Goal: Information Seeking & Learning: Learn about a topic

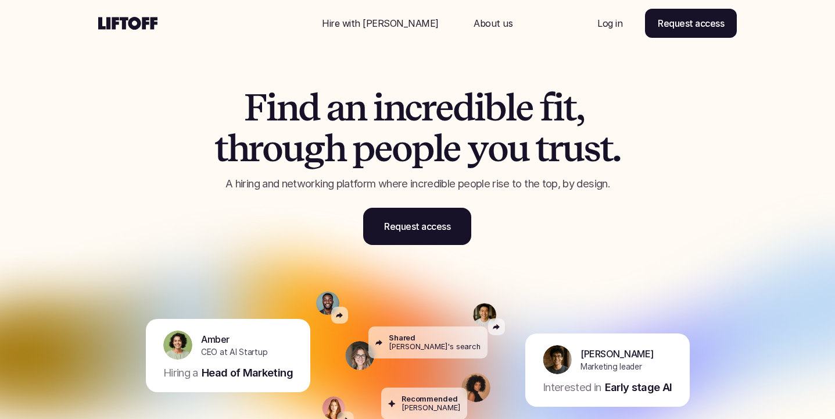
click at [612, 26] on p "Log in" at bounding box center [610, 23] width 25 height 14
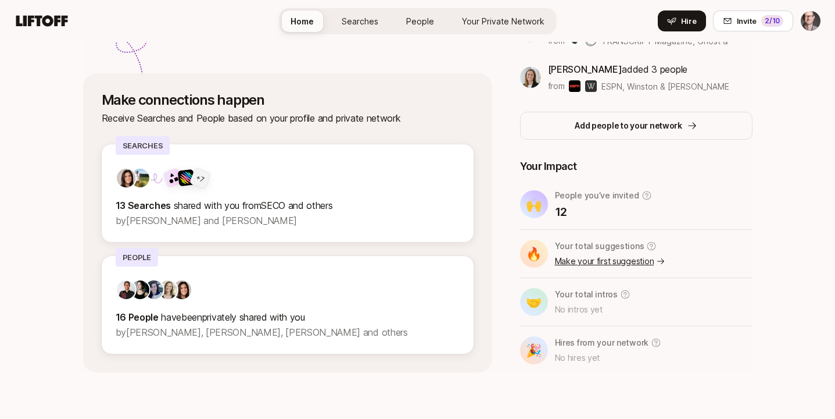
scroll to position [348, 0]
click at [365, 22] on span "Searches" at bounding box center [360, 21] width 37 height 10
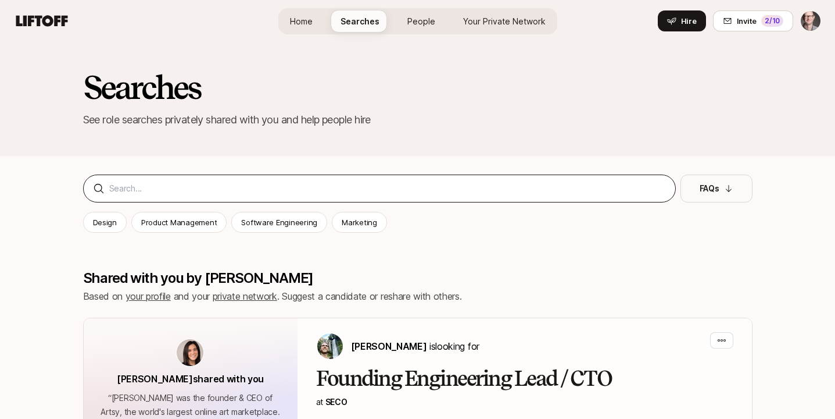
click at [183, 195] on div at bounding box center [379, 188] width 593 height 28
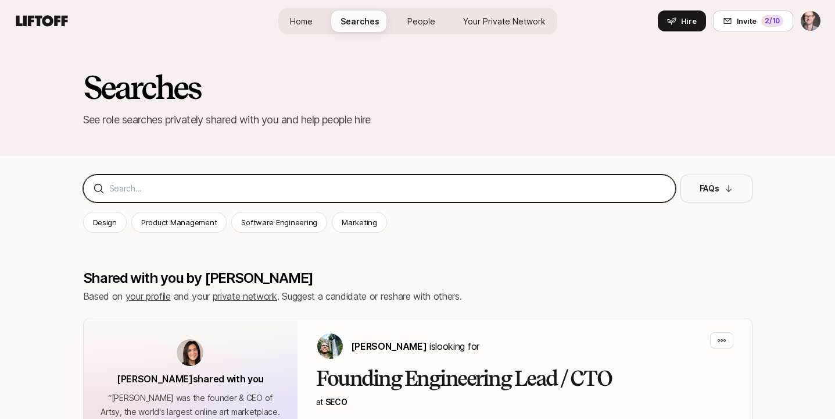
click at [184, 187] on input at bounding box center [387, 188] width 557 height 14
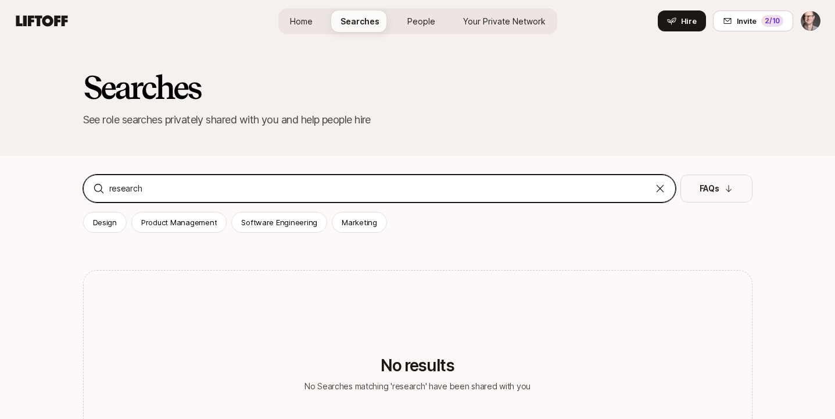
click at [123, 188] on input "research" at bounding box center [379, 188] width 541 height 14
type input "u"
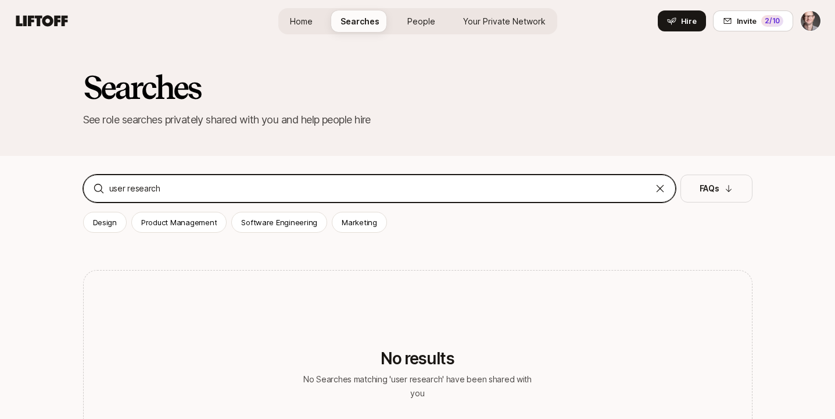
type input "user research"
click at [136, 184] on input "user research" at bounding box center [379, 188] width 541 height 14
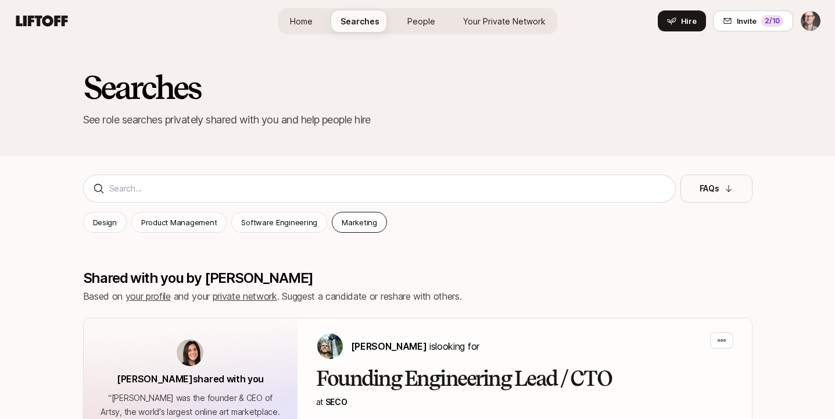
click at [353, 219] on p "Marketing" at bounding box center [359, 222] width 35 height 12
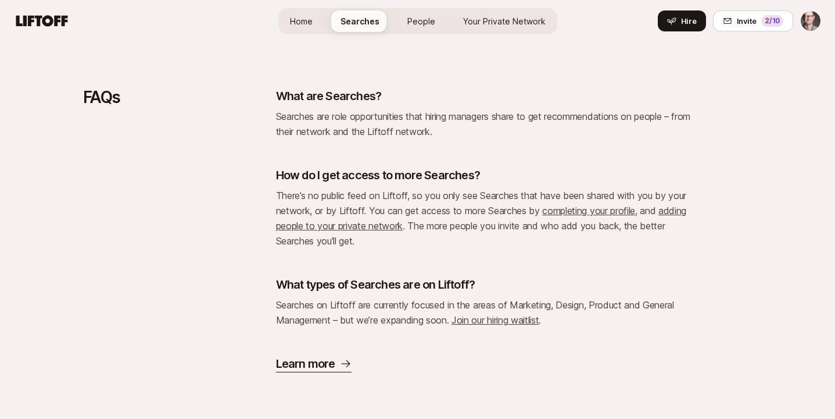
scroll to position [479, 0]
click at [326, 365] on p "Learn more" at bounding box center [305, 363] width 59 height 16
